Goal: Information Seeking & Learning: Learn about a topic

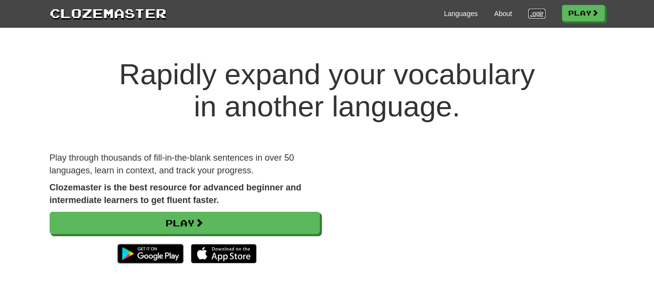
click at [530, 12] on link "Login" at bounding box center [536, 14] width 17 height 10
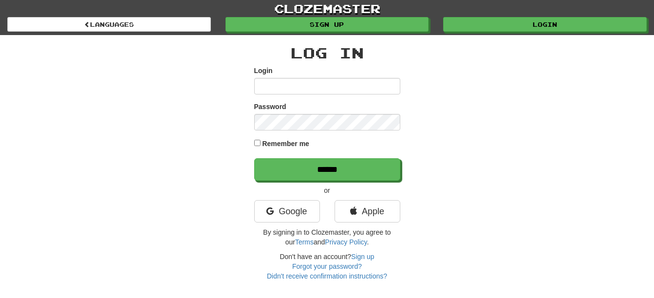
click at [266, 82] on input "Login" at bounding box center [327, 86] width 146 height 17
type input "**********"
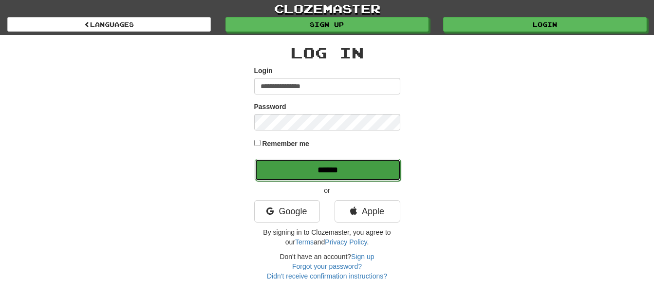
click at [343, 172] on input "******" at bounding box center [328, 170] width 146 height 22
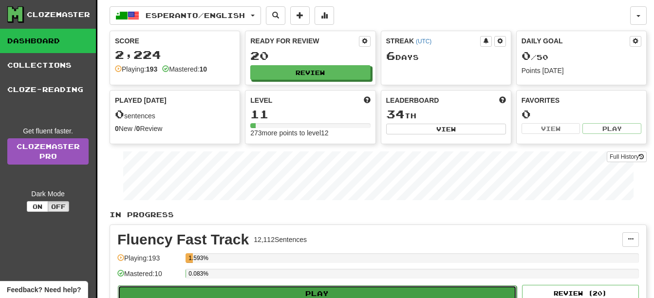
click at [417, 288] on button "Play" at bounding box center [317, 293] width 399 height 17
select select "**"
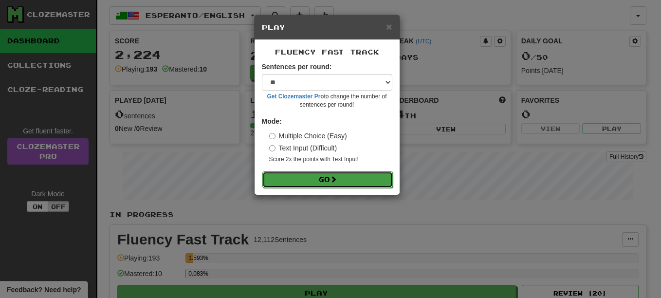
click at [320, 173] on button "Go" at bounding box center [327, 179] width 130 height 17
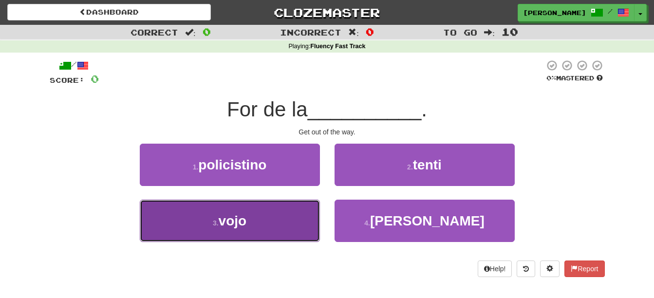
click at [225, 230] on button "3 . vojo" at bounding box center [230, 221] width 180 height 42
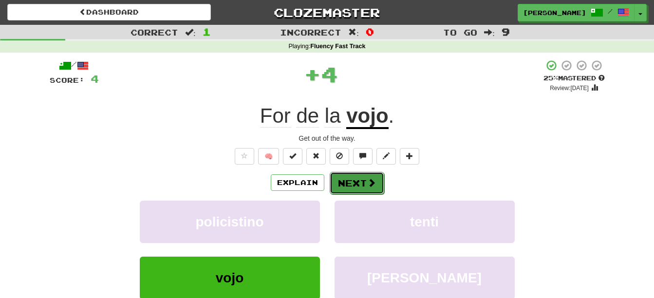
click at [359, 180] on button "Next" at bounding box center [357, 183] width 55 height 22
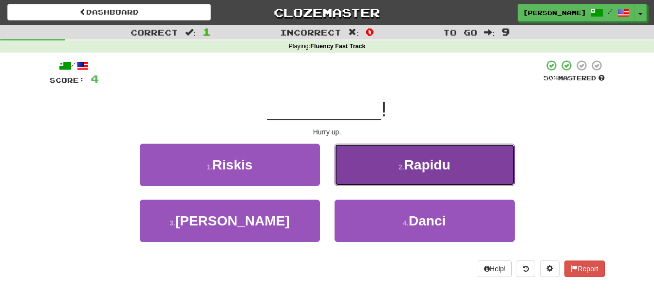
click at [465, 173] on button "2 . Rapidu" at bounding box center [425, 165] width 180 height 42
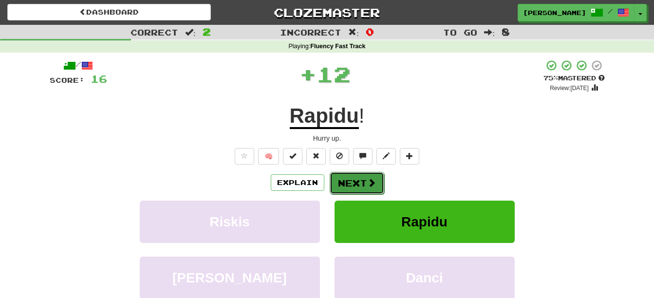
click at [367, 183] on span at bounding box center [371, 182] width 9 height 9
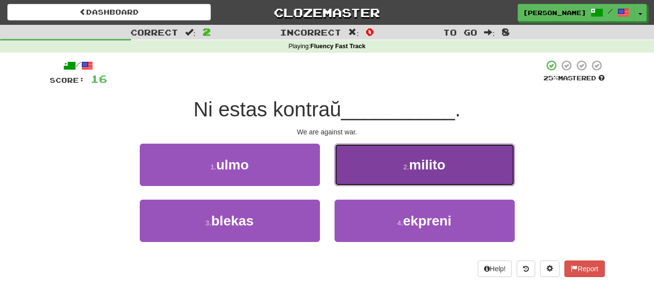
click at [436, 165] on span "milito" at bounding box center [427, 164] width 37 height 15
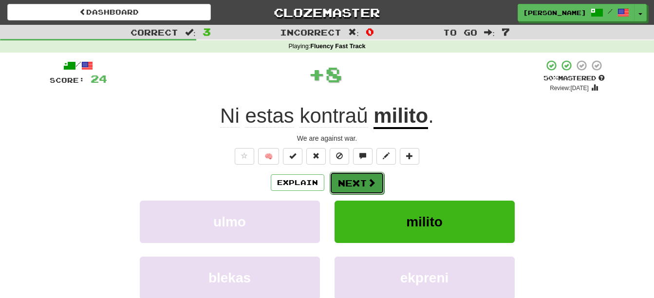
click at [358, 184] on button "Next" at bounding box center [357, 183] width 55 height 22
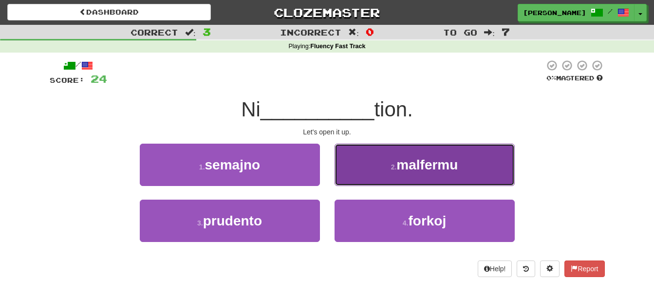
click at [407, 174] on button "2 . malfermu" at bounding box center [425, 165] width 180 height 42
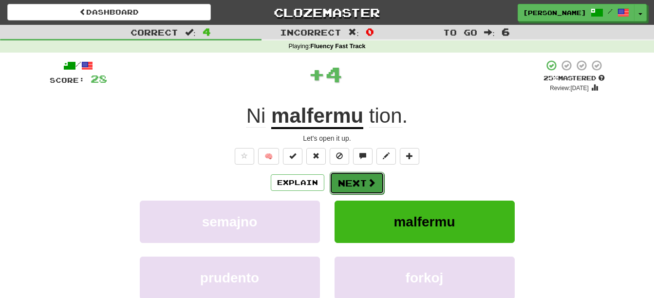
click at [363, 177] on button "Next" at bounding box center [357, 183] width 55 height 22
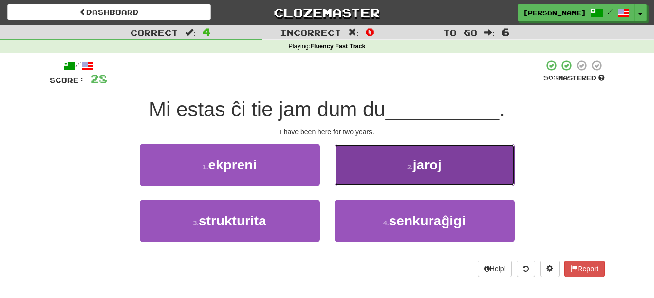
click at [447, 167] on button "2 . jaroj" at bounding box center [425, 165] width 180 height 42
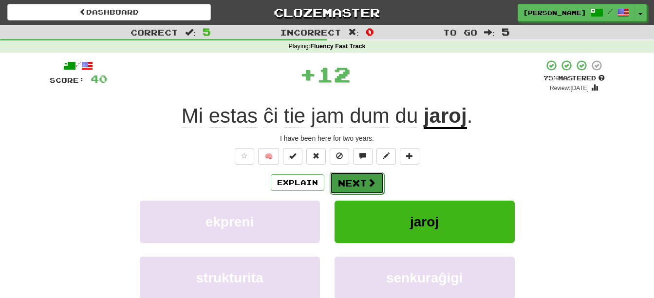
click at [373, 189] on button "Next" at bounding box center [357, 183] width 55 height 22
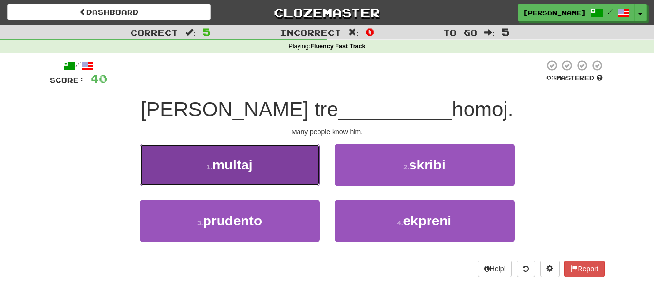
click at [271, 168] on button "1 . multaj" at bounding box center [230, 165] width 180 height 42
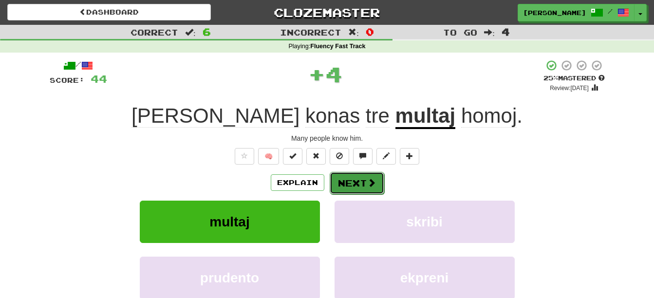
click at [358, 180] on button "Next" at bounding box center [357, 183] width 55 height 22
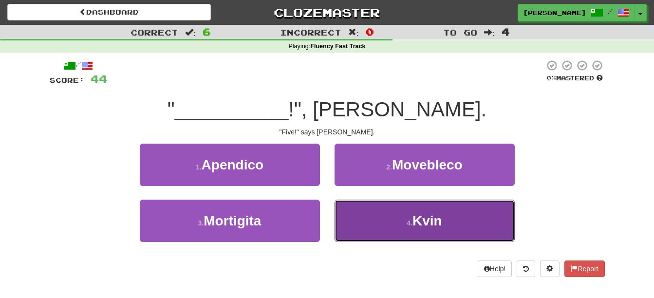
click at [378, 223] on button "4 . Kvin" at bounding box center [425, 221] width 180 height 42
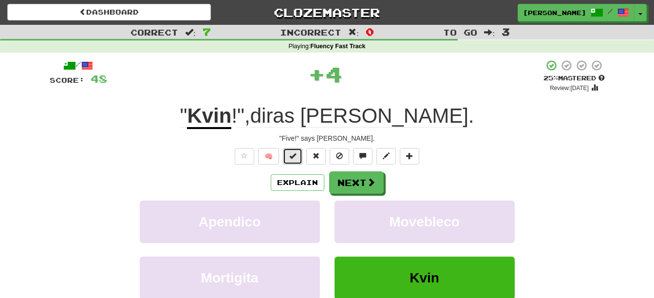
click at [296, 157] on span at bounding box center [292, 155] width 7 height 7
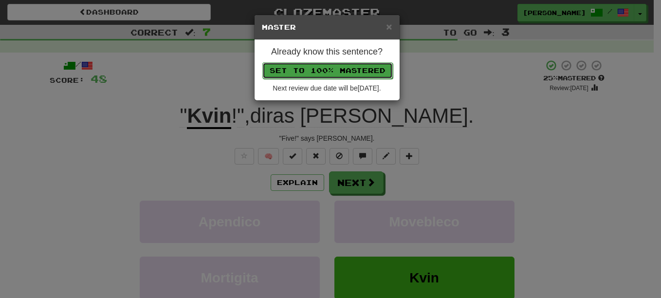
click at [325, 73] on button "Set to 100% Mastered" at bounding box center [327, 70] width 130 height 17
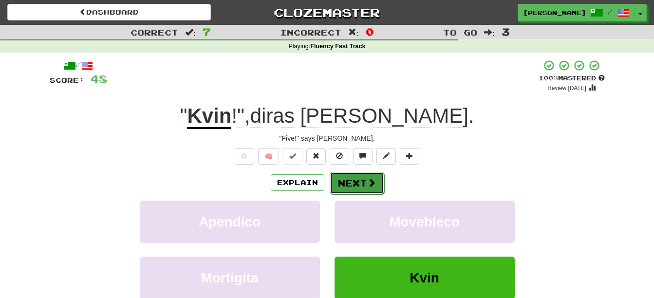
click at [358, 179] on button "Next" at bounding box center [357, 183] width 55 height 22
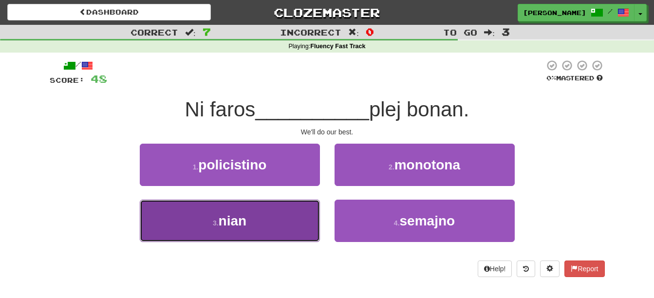
click at [237, 213] on span "nian" at bounding box center [233, 220] width 28 height 15
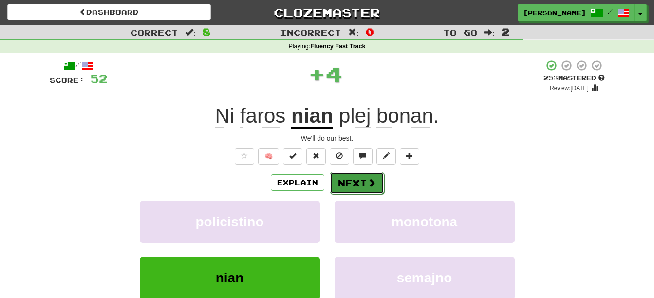
click at [369, 181] on span at bounding box center [371, 182] width 9 height 9
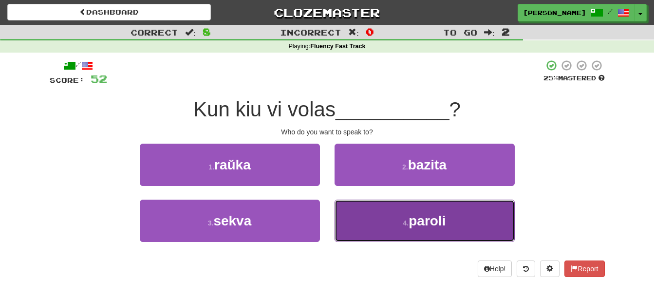
click at [474, 222] on button "4 . paroli" at bounding box center [425, 221] width 180 height 42
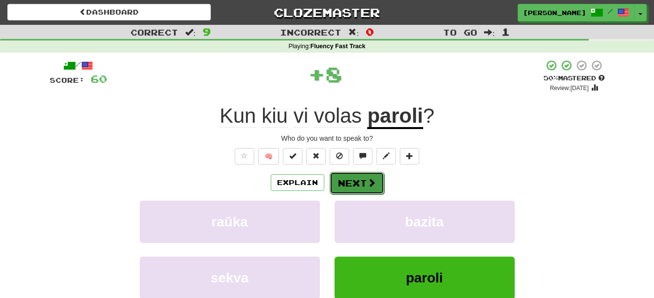
click at [350, 180] on button "Next" at bounding box center [357, 183] width 55 height 22
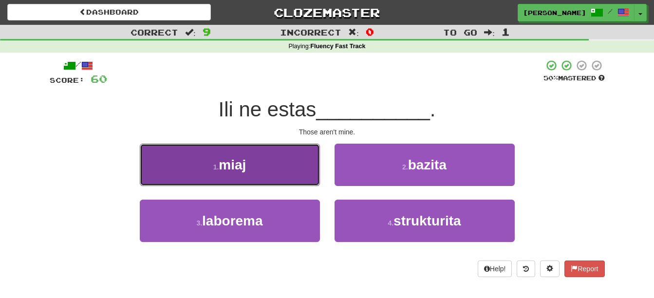
click at [286, 169] on button "1 . miaj" at bounding box center [230, 165] width 180 height 42
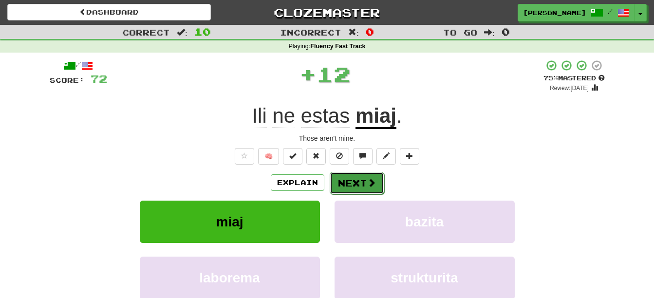
click at [356, 177] on button "Next" at bounding box center [357, 183] width 55 height 22
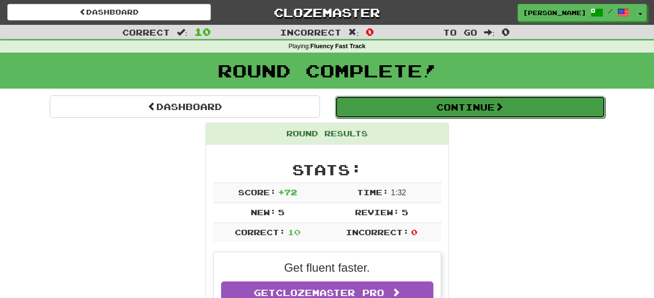
click at [506, 113] on button "Continue" at bounding box center [470, 107] width 270 height 22
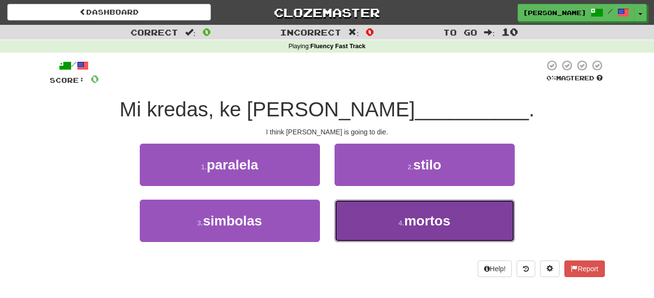
click at [444, 231] on button "4 . mortos" at bounding box center [425, 221] width 180 height 42
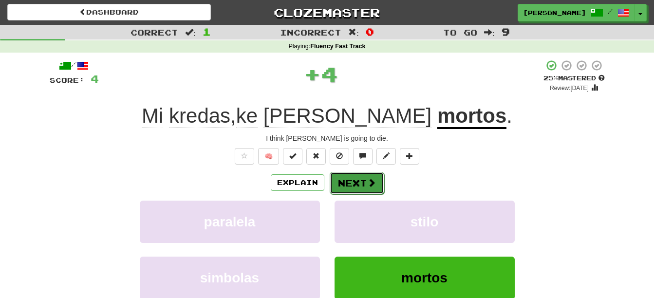
click at [369, 189] on button "Next" at bounding box center [357, 183] width 55 height 22
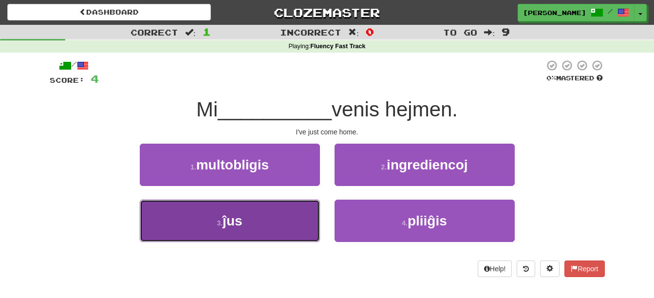
click at [260, 215] on button "3 . ĵus" at bounding box center [230, 221] width 180 height 42
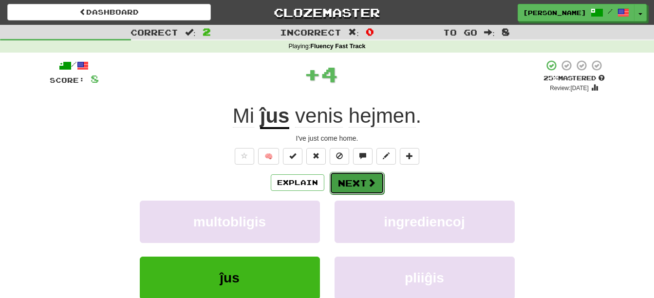
click at [371, 180] on span at bounding box center [371, 182] width 9 height 9
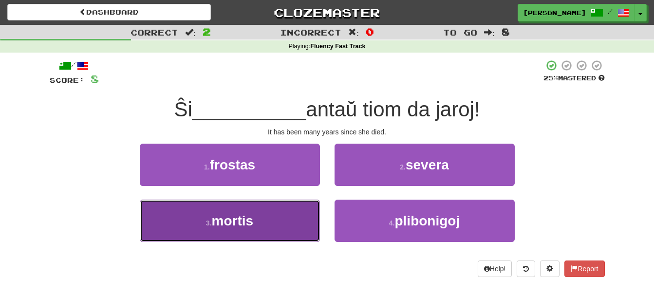
click at [249, 230] on button "3 . mortis" at bounding box center [230, 221] width 180 height 42
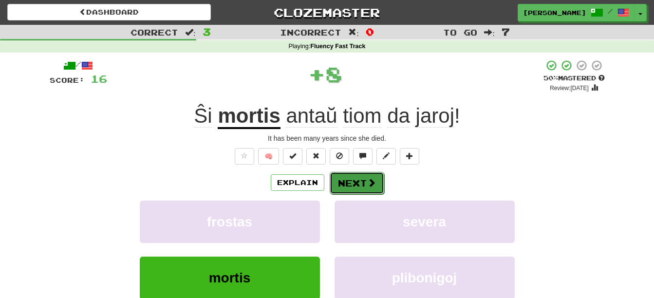
click at [366, 188] on button "Next" at bounding box center [357, 183] width 55 height 22
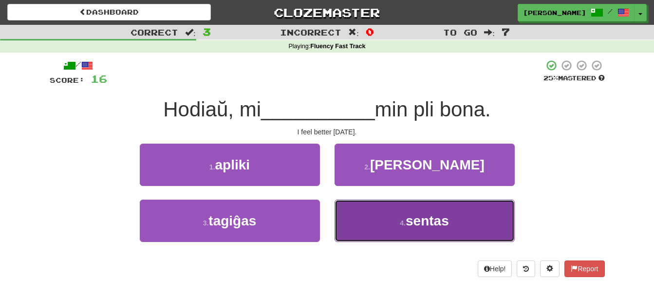
click at [457, 226] on button "4 . sentas" at bounding box center [425, 221] width 180 height 42
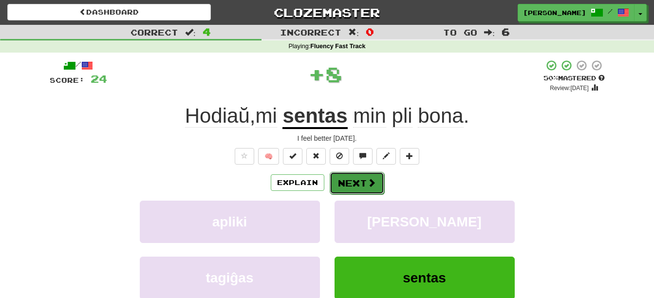
click at [345, 182] on button "Next" at bounding box center [357, 183] width 55 height 22
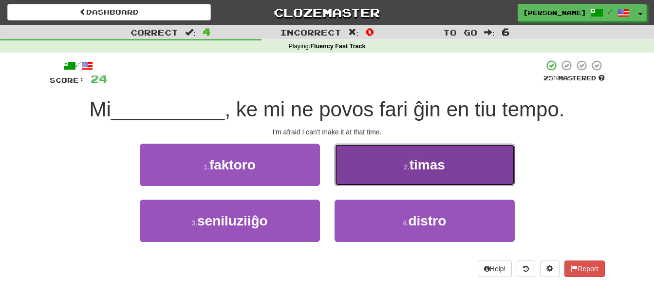
click at [433, 176] on button "2 . timas" at bounding box center [425, 165] width 180 height 42
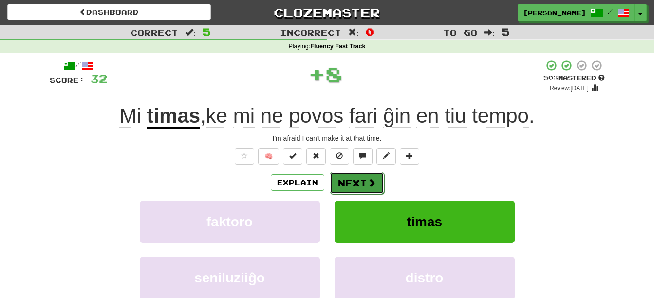
click at [369, 182] on span at bounding box center [371, 182] width 9 height 9
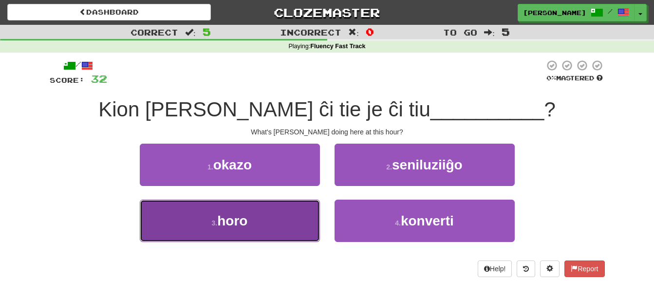
click at [247, 223] on span "horo" at bounding box center [232, 220] width 30 height 15
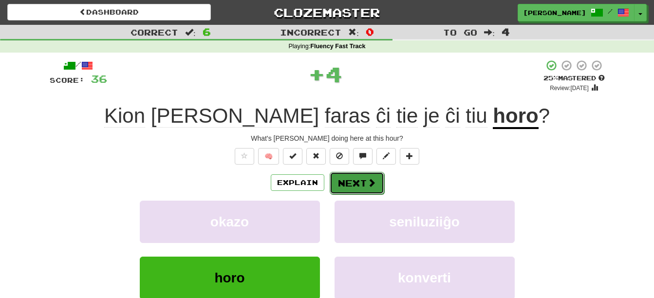
click at [371, 187] on span at bounding box center [371, 182] width 9 height 9
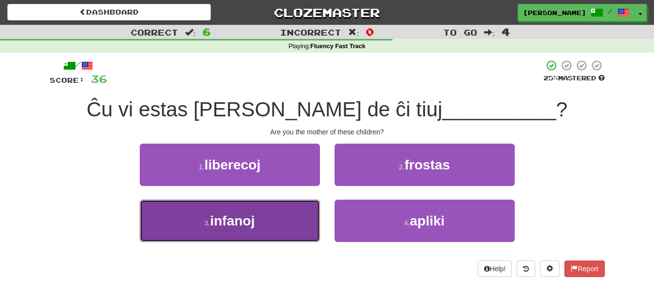
click at [217, 218] on span "infanoj" at bounding box center [232, 220] width 45 height 15
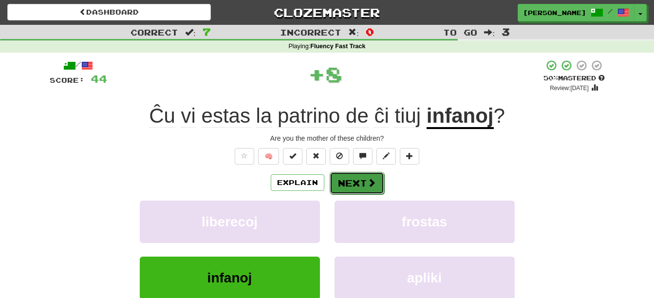
click at [365, 185] on button "Next" at bounding box center [357, 183] width 55 height 22
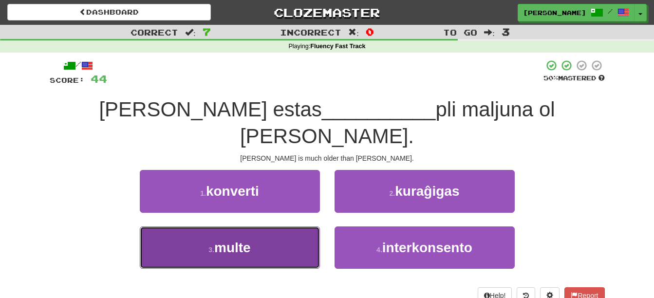
click at [254, 226] on button "3 . multe" at bounding box center [230, 247] width 180 height 42
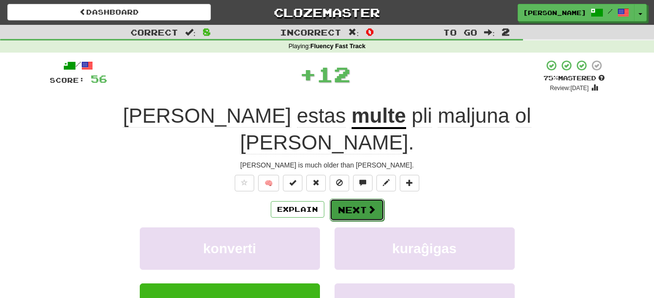
click at [363, 199] on button "Next" at bounding box center [357, 210] width 55 height 22
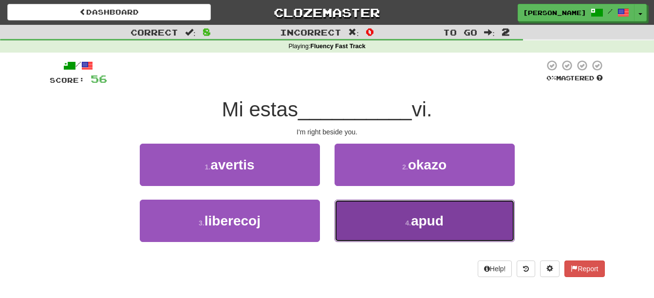
click at [450, 210] on button "4 . apud" at bounding box center [425, 221] width 180 height 42
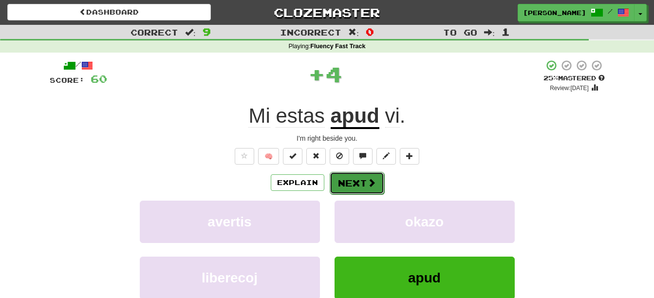
click at [371, 184] on span at bounding box center [371, 182] width 9 height 9
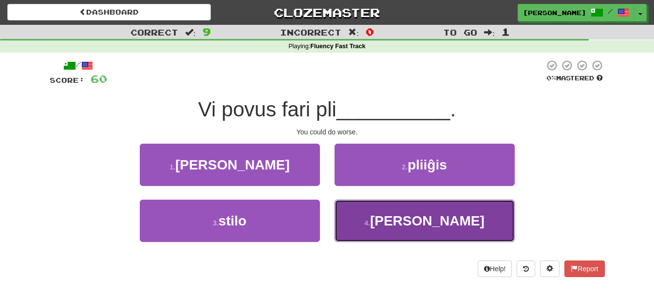
click at [423, 220] on span "malbone" at bounding box center [427, 220] width 114 height 15
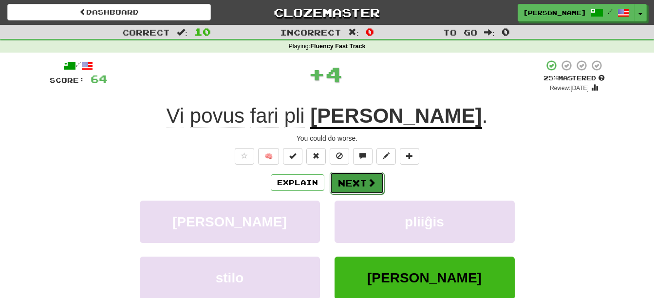
click at [366, 187] on button "Next" at bounding box center [357, 183] width 55 height 22
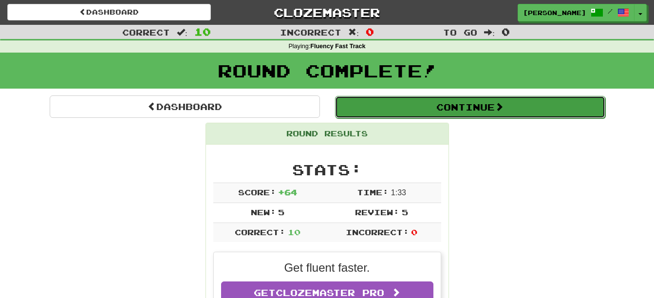
click at [453, 108] on button "Continue" at bounding box center [470, 107] width 270 height 22
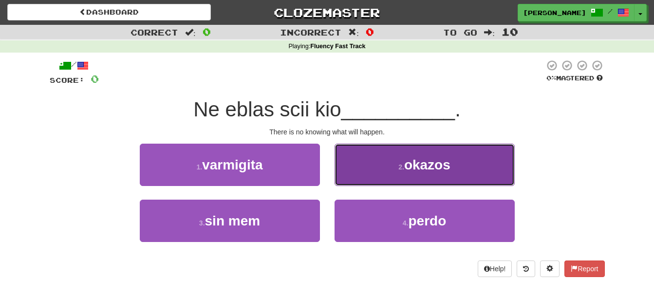
click at [427, 162] on span "okazos" at bounding box center [427, 164] width 46 height 15
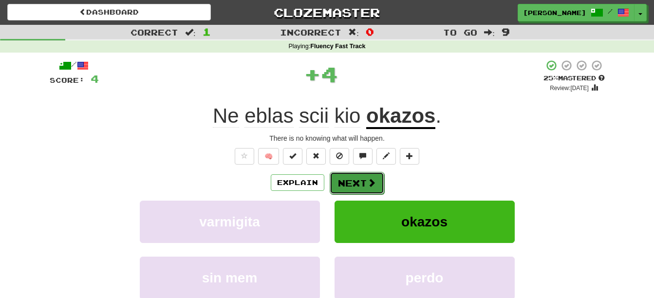
click at [348, 180] on button "Next" at bounding box center [357, 183] width 55 height 22
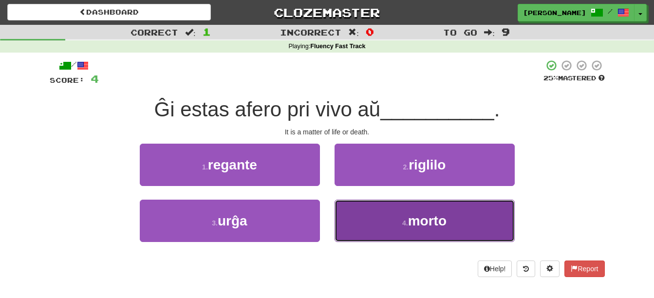
click at [472, 226] on button "4 . morto" at bounding box center [425, 221] width 180 height 42
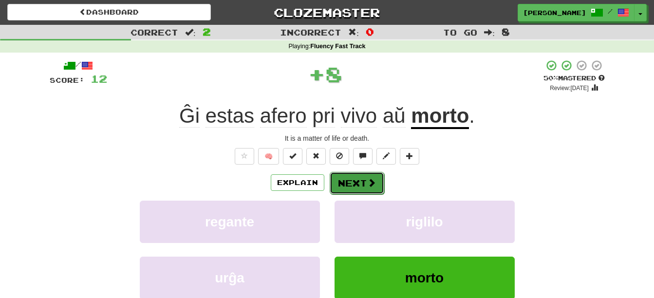
click at [364, 182] on button "Next" at bounding box center [357, 183] width 55 height 22
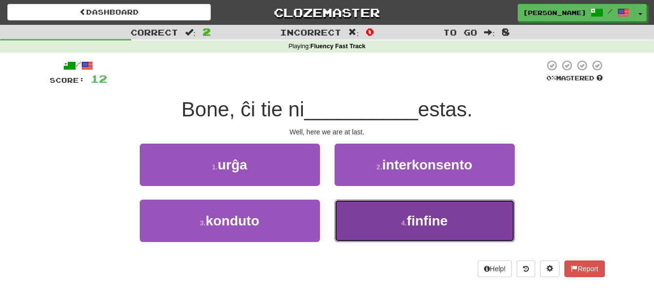
click at [452, 233] on button "4 . finfine" at bounding box center [425, 221] width 180 height 42
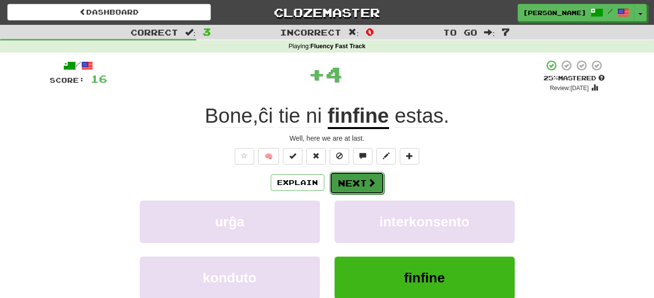
click at [375, 189] on button "Next" at bounding box center [357, 183] width 55 height 22
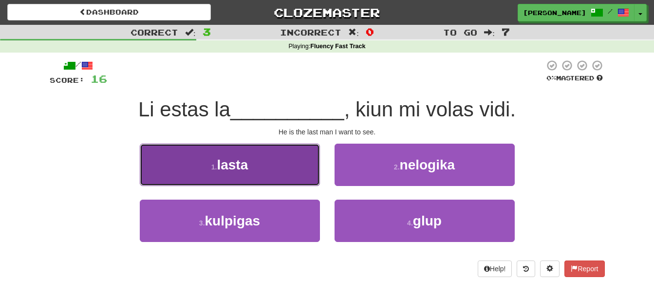
click at [268, 156] on button "1 . lasta" at bounding box center [230, 165] width 180 height 42
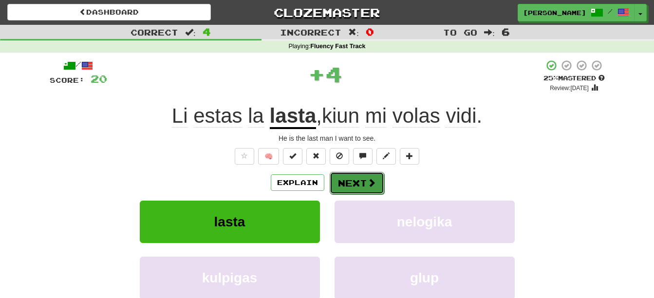
click at [359, 181] on button "Next" at bounding box center [357, 183] width 55 height 22
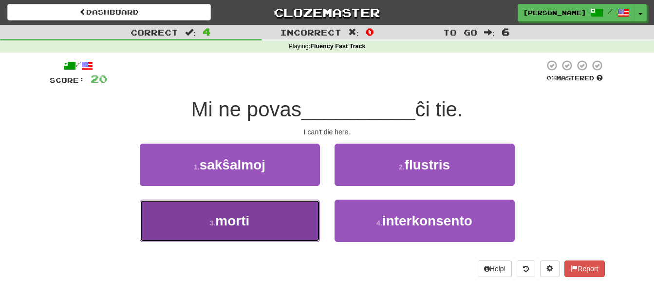
click at [276, 219] on button "3 . morti" at bounding box center [230, 221] width 180 height 42
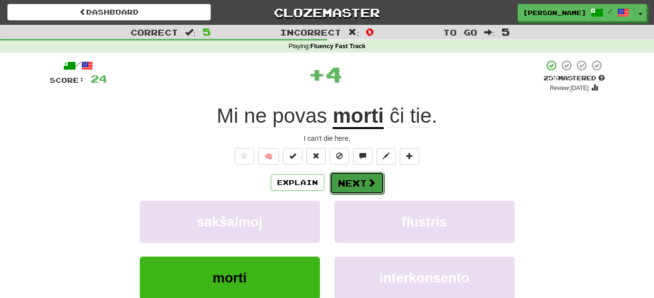
click at [345, 188] on button "Next" at bounding box center [357, 183] width 55 height 22
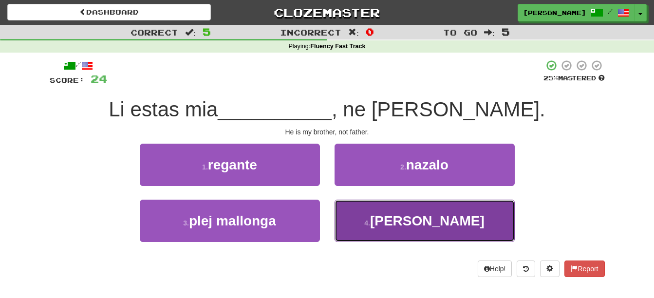
click at [455, 222] on button "4 . frato" at bounding box center [425, 221] width 180 height 42
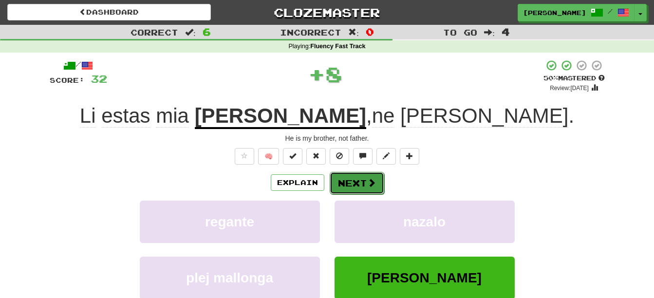
click at [355, 182] on button "Next" at bounding box center [357, 183] width 55 height 22
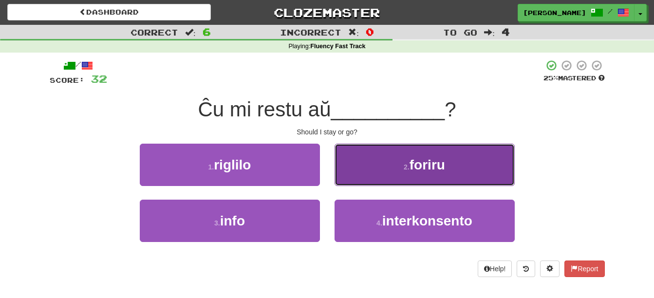
click at [438, 161] on span "foriru" at bounding box center [427, 164] width 36 height 15
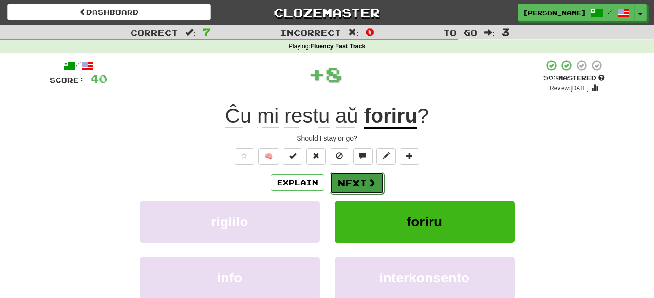
click at [352, 183] on button "Next" at bounding box center [357, 183] width 55 height 22
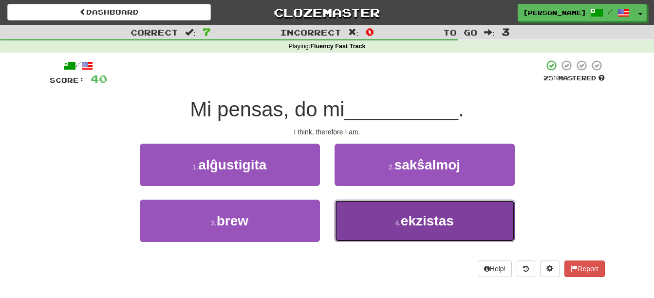
click at [456, 236] on button "4 . ekzistas" at bounding box center [425, 221] width 180 height 42
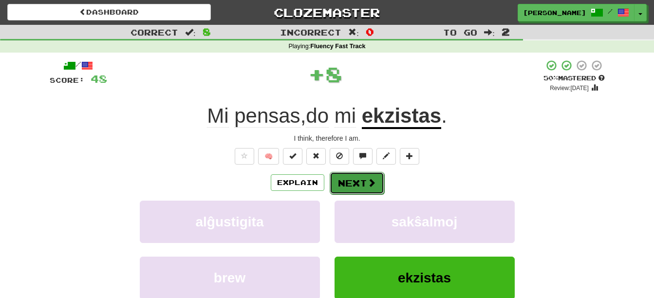
click at [354, 185] on button "Next" at bounding box center [357, 183] width 55 height 22
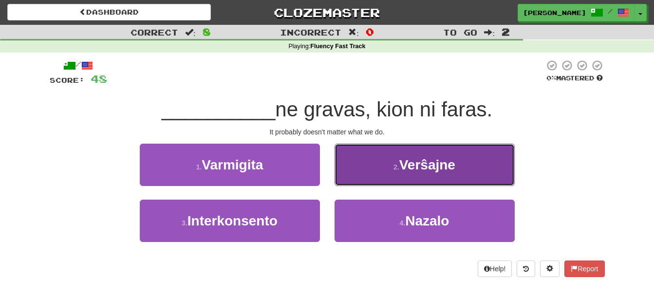
click at [466, 165] on button "2 . Verŝajne" at bounding box center [425, 165] width 180 height 42
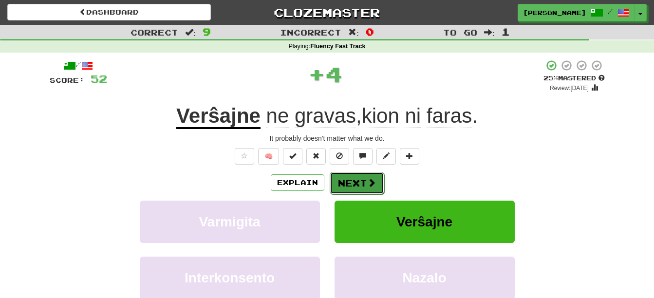
click at [360, 182] on button "Next" at bounding box center [357, 183] width 55 height 22
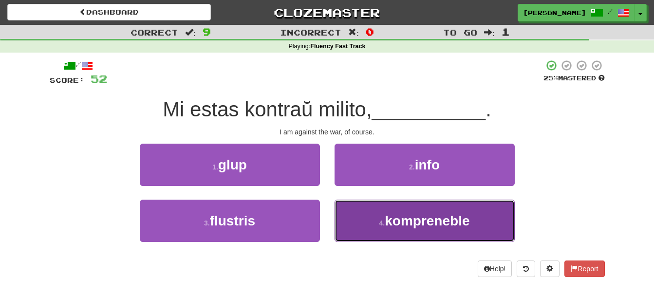
click at [452, 231] on button "4 . kompreneble" at bounding box center [425, 221] width 180 height 42
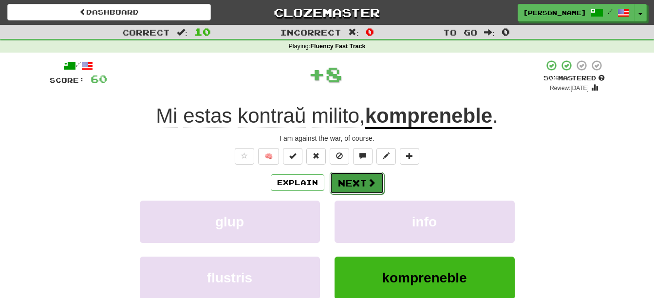
click at [364, 186] on button "Next" at bounding box center [357, 183] width 55 height 22
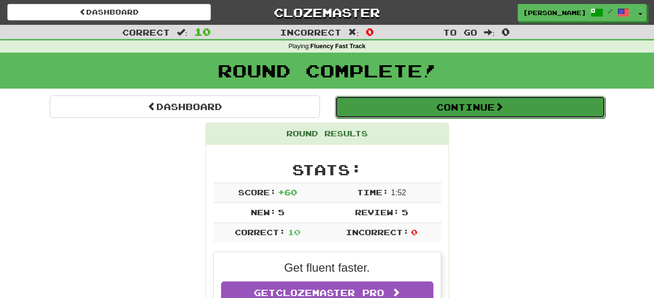
click at [457, 107] on button "Continue" at bounding box center [470, 107] width 270 height 22
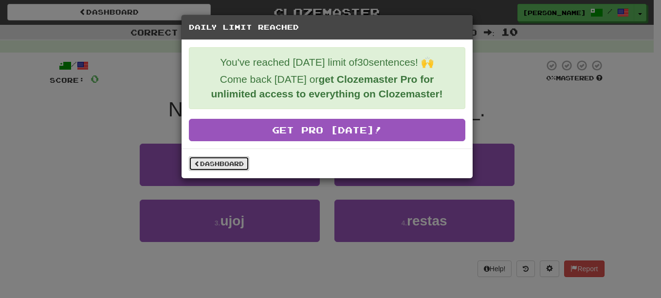
click at [230, 164] on link "Dashboard" at bounding box center [219, 163] width 60 height 15
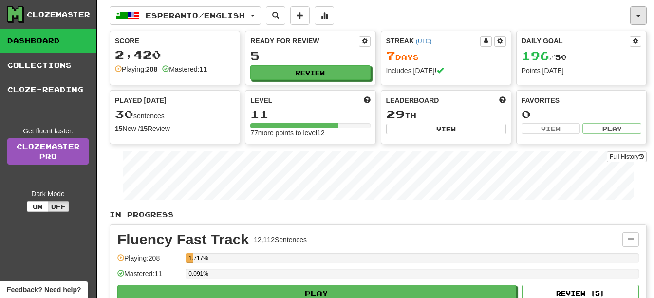
click at [638, 15] on span "button" at bounding box center [638, 16] width 4 height 2
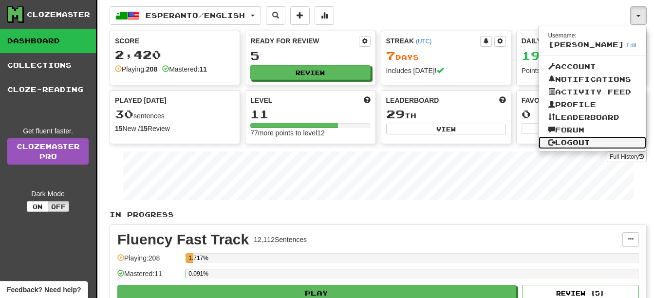
click at [591, 145] on link "Logout" at bounding box center [593, 142] width 108 height 13
